Goal: Register for event/course

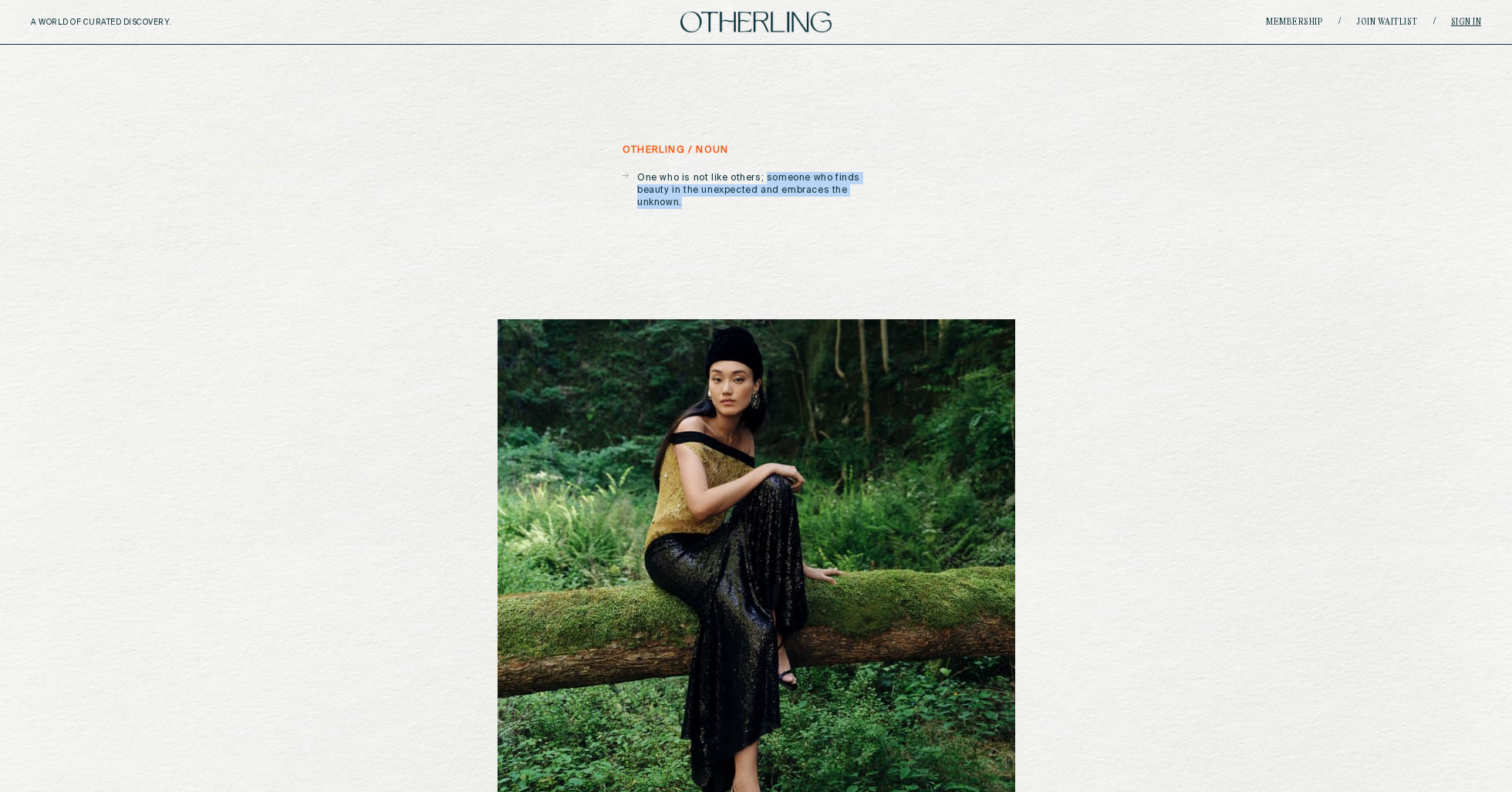
click at [1457, 22] on link "Sign in" at bounding box center [1466, 22] width 31 height 9
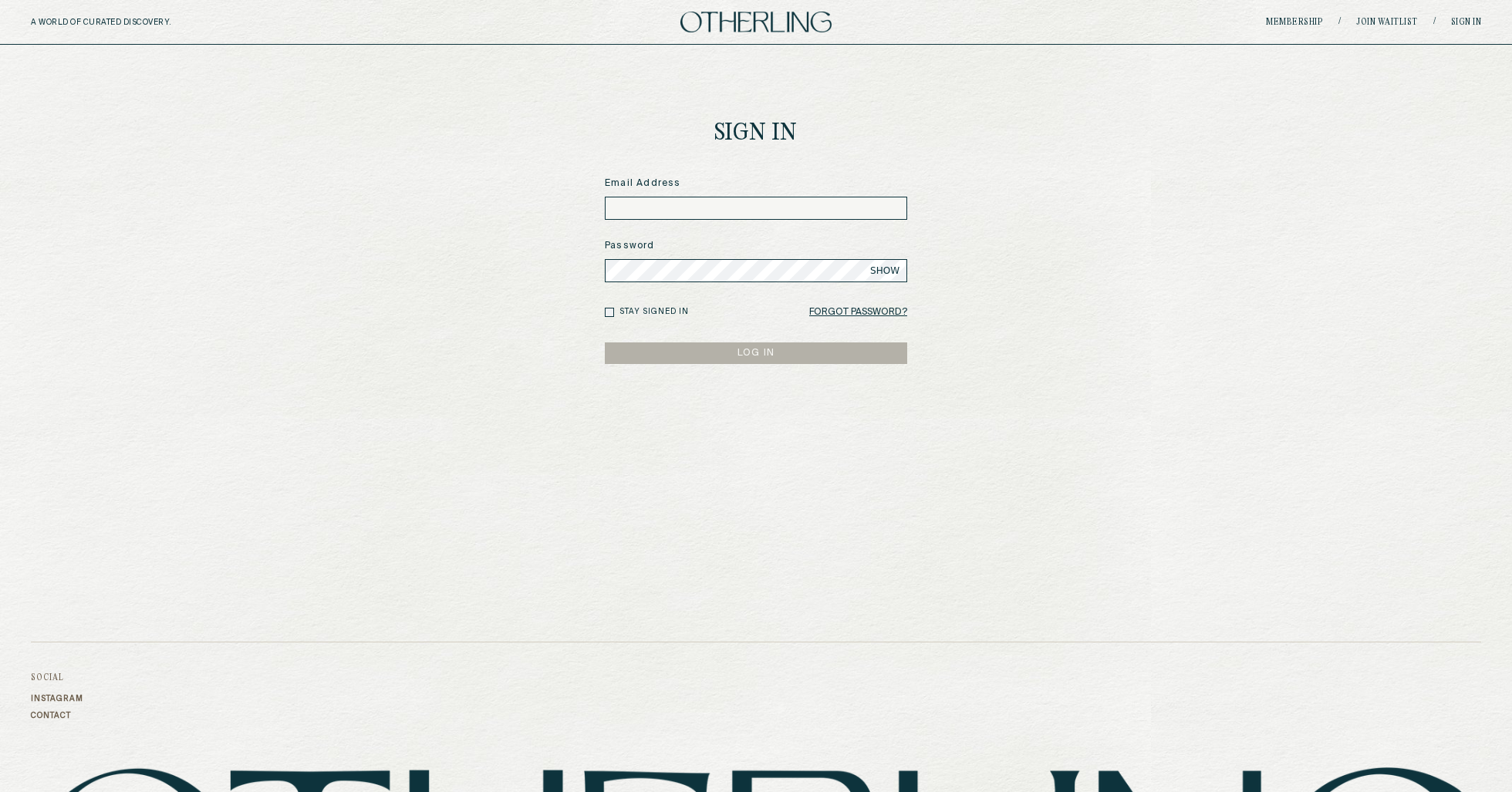
type input "**********"
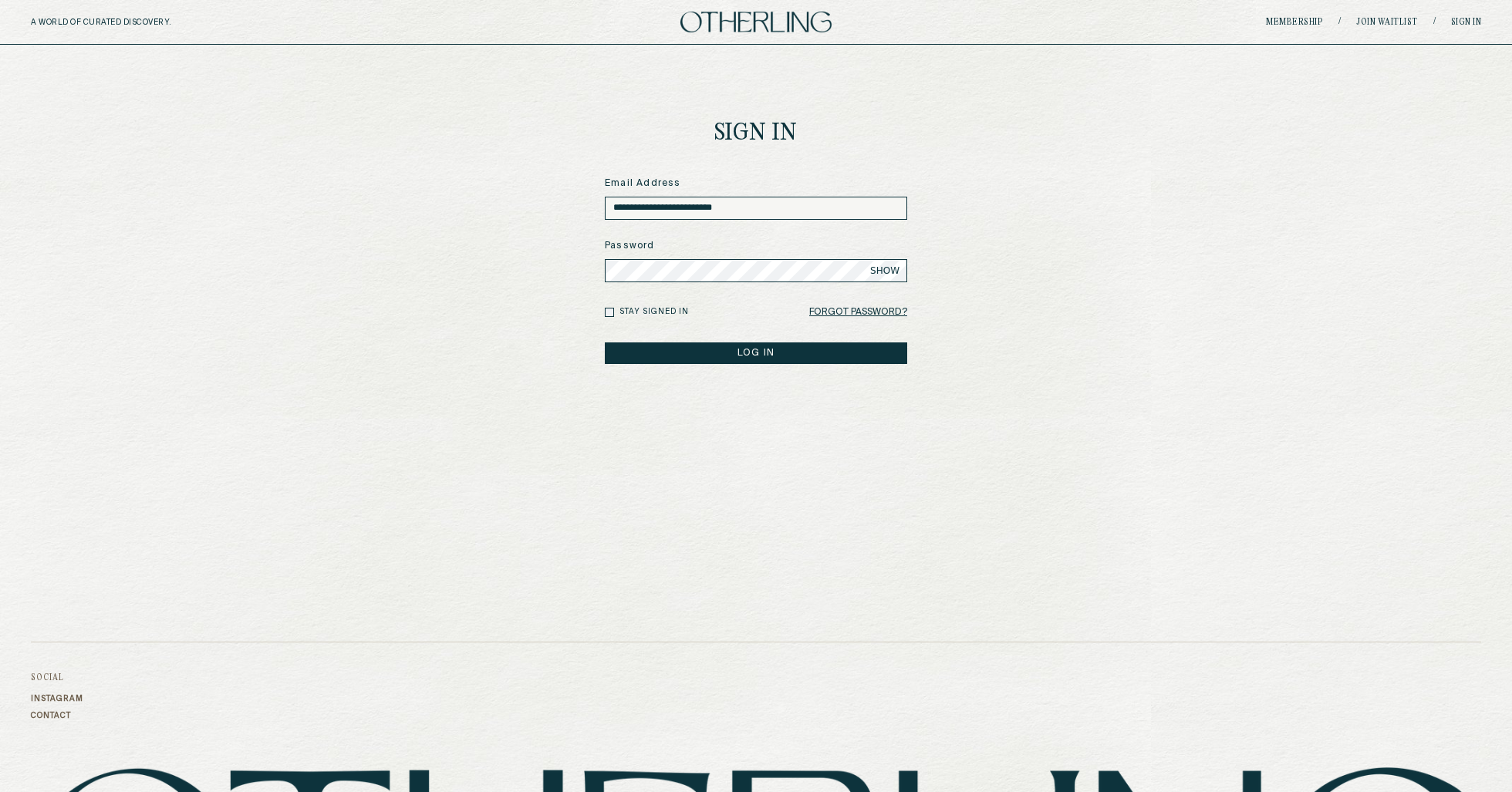
click at [759, 351] on button "LOG IN" at bounding box center [756, 353] width 302 height 22
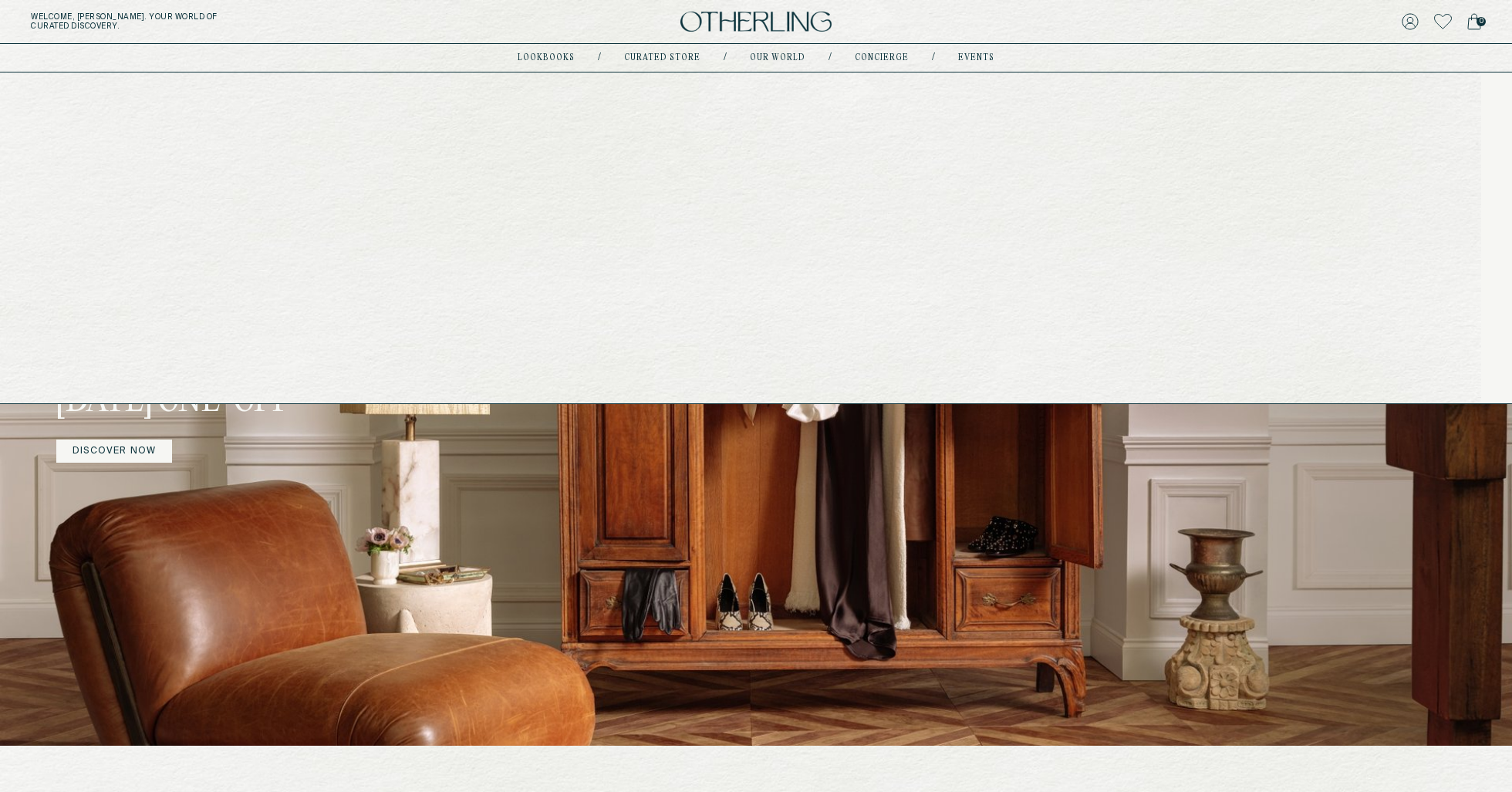
click at [958, 55] on link "events" at bounding box center [976, 58] width 36 height 8
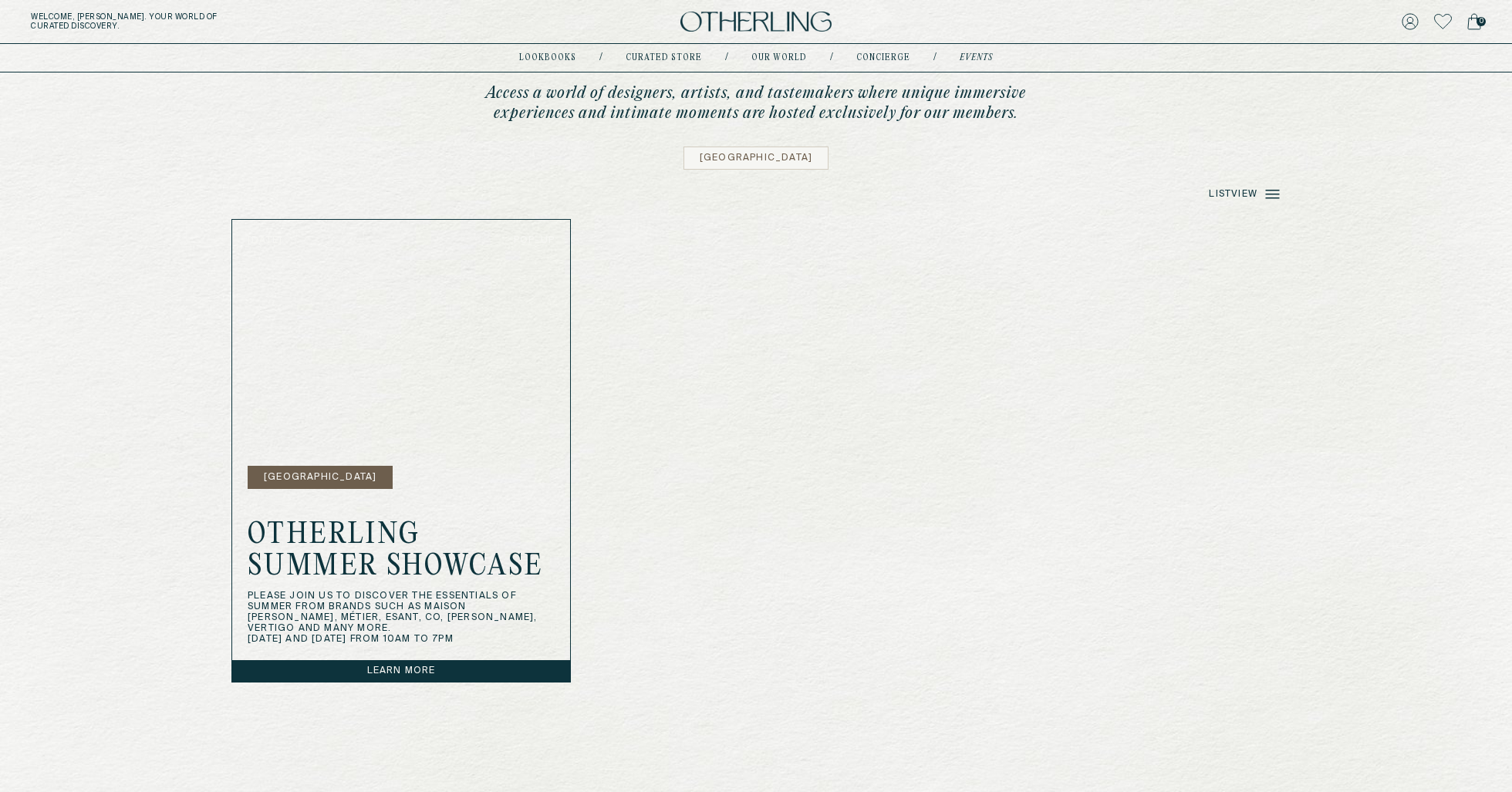
scroll to position [460, 0]
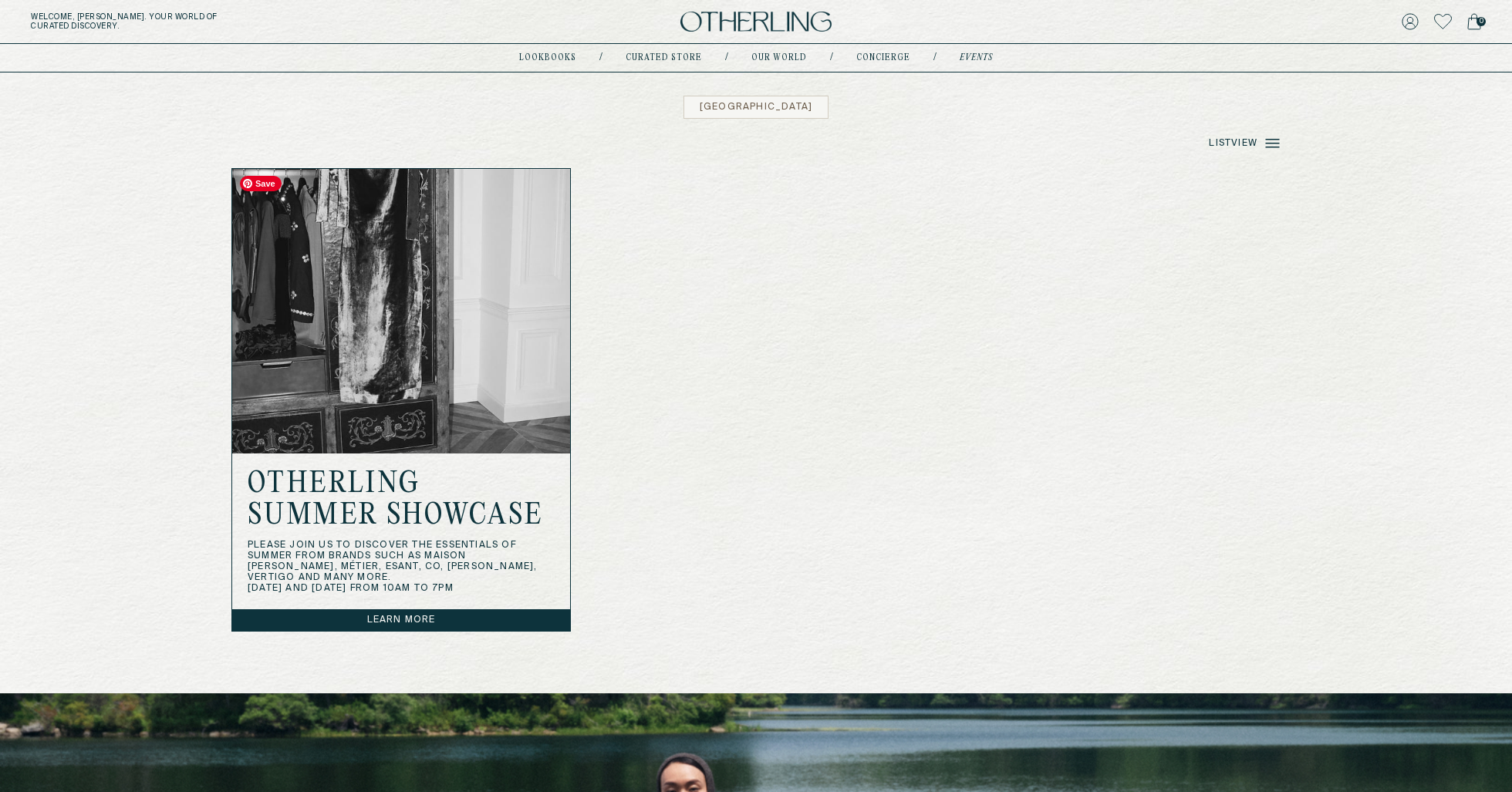
click at [436, 293] on img at bounding box center [401, 311] width 338 height 285
click at [410, 621] on link "Learn more" at bounding box center [401, 621] width 338 height 22
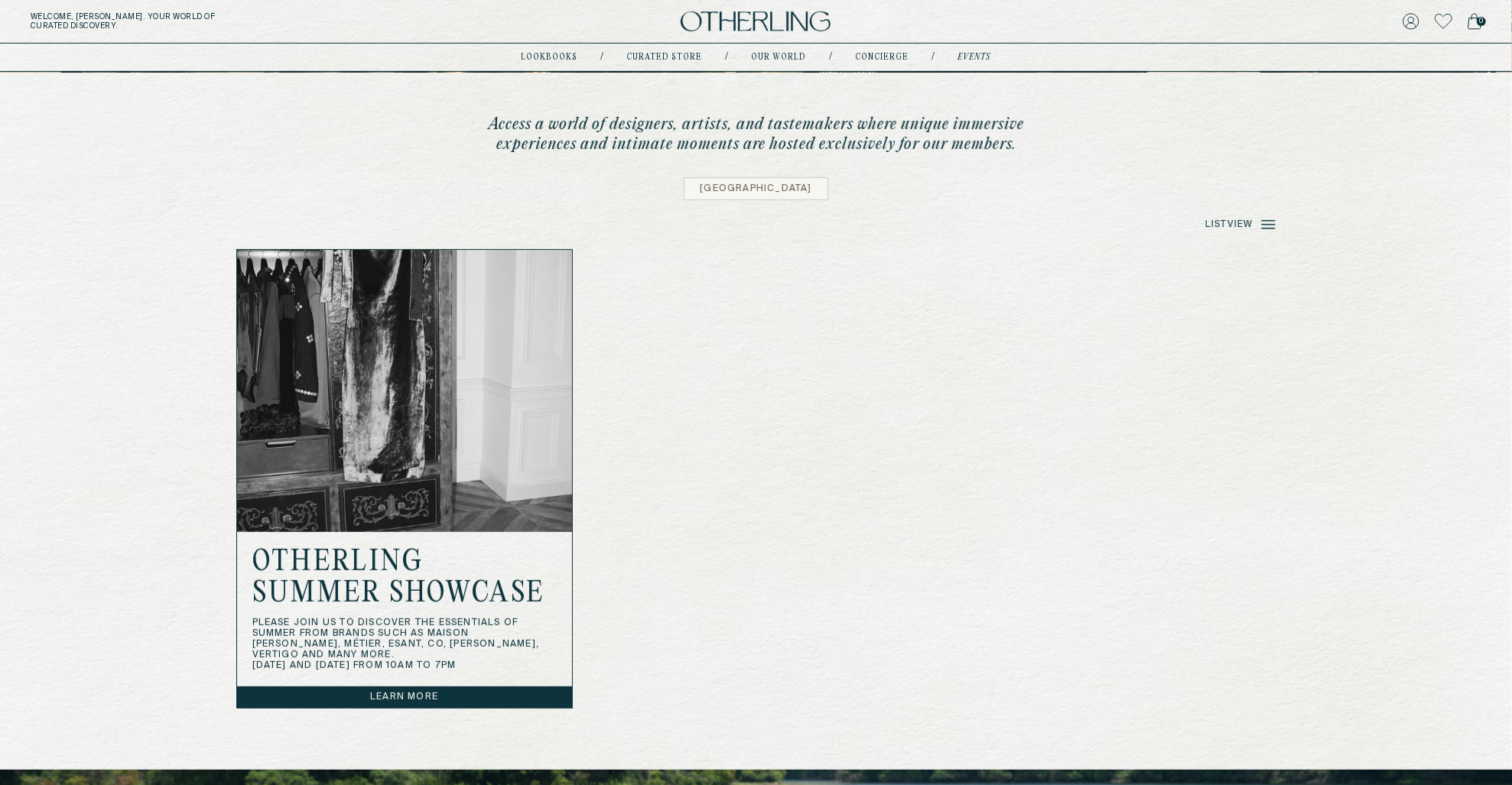
scroll to position [374, 0]
click at [482, 382] on img at bounding box center [404, 391] width 335 height 282
click at [442, 700] on link "Learn more" at bounding box center [404, 697] width 335 height 22
